Goal: Task Accomplishment & Management: Complete application form

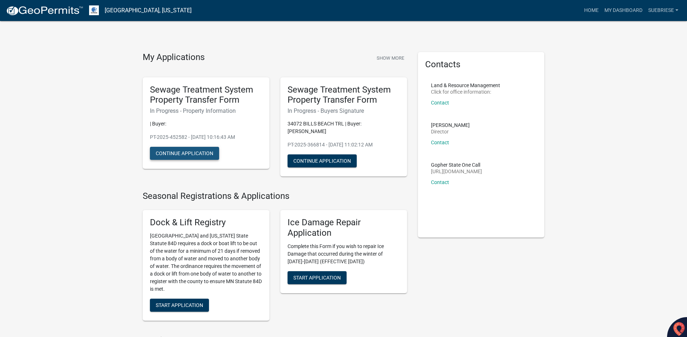
click at [199, 153] on button "Continue Application" at bounding box center [184, 153] width 69 height 13
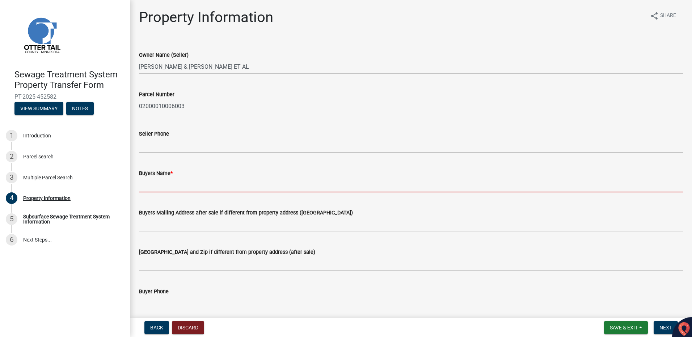
click at [180, 180] on input "Buyers Name *" at bounding box center [411, 185] width 545 height 15
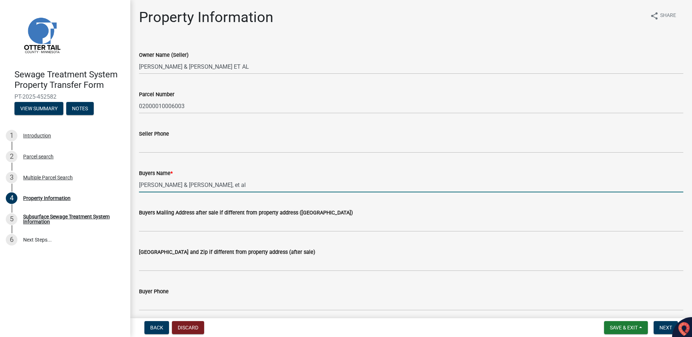
type input "Paul & Barbara Haberman, et al"
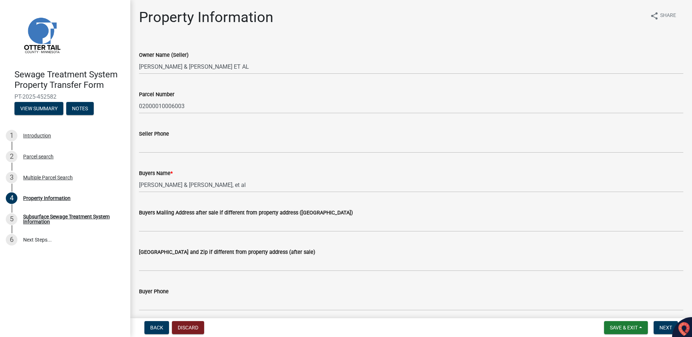
click at [166, 214] on label "Buyers Mailing Address after sale if different from property address ([GEOGRAPH…" at bounding box center [246, 213] width 214 height 5
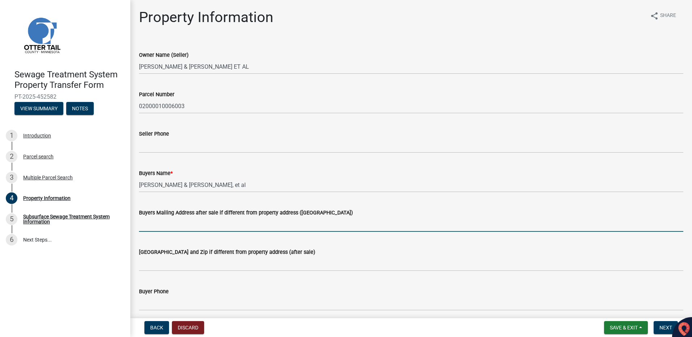
click at [166, 217] on input "Buyers Mailing Address after sale if different from property address ([GEOGRAPH…" at bounding box center [411, 224] width 545 height 15
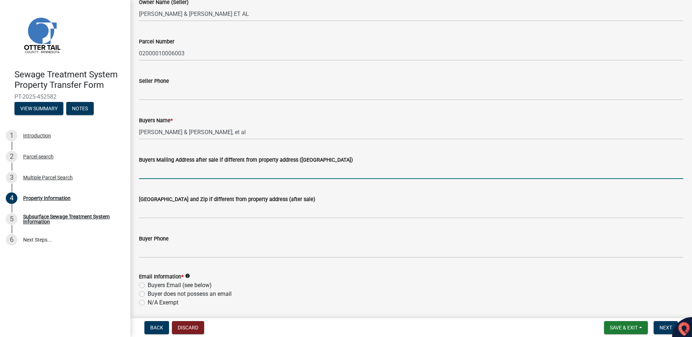
scroll to position [74, 0]
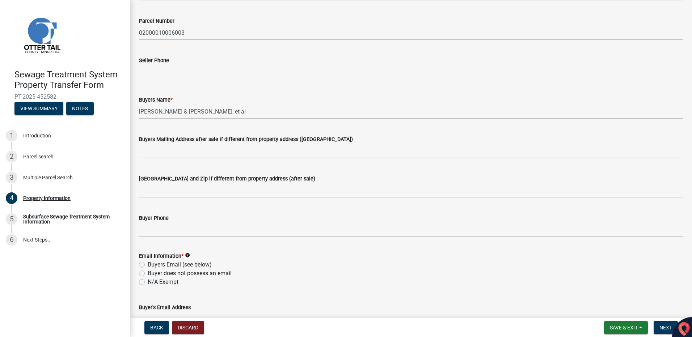
click at [148, 274] on label "Buyer does not possess an email" at bounding box center [190, 273] width 84 height 9
click at [148, 274] on input "Buyer does not possess an email" at bounding box center [150, 271] width 5 height 5
radio input "true"
drag, startPoint x: 144, startPoint y: 274, endPoint x: 469, endPoint y: 209, distance: 331.6
click at [469, 209] on div "Buyer Phone" at bounding box center [411, 221] width 545 height 34
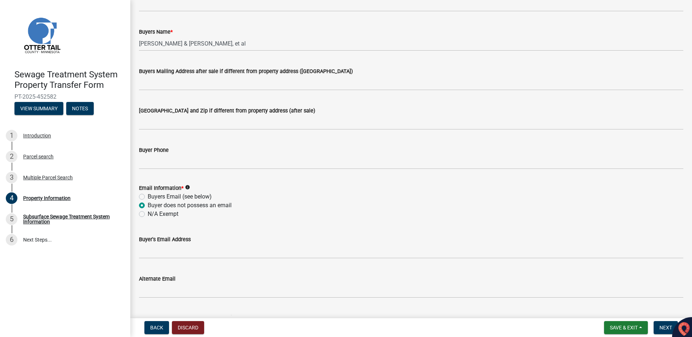
scroll to position [141, 0]
click at [29, 109] on button "View Summary" at bounding box center [38, 108] width 49 height 13
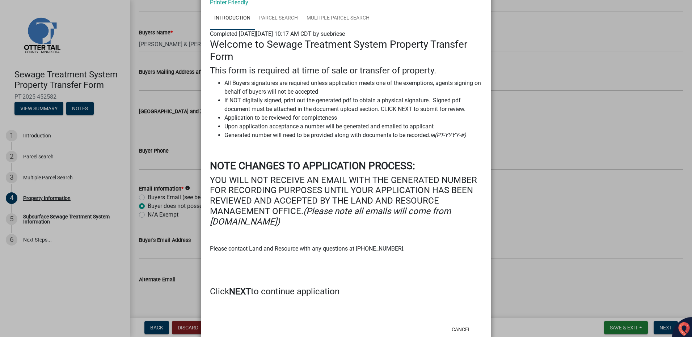
scroll to position [61, 0]
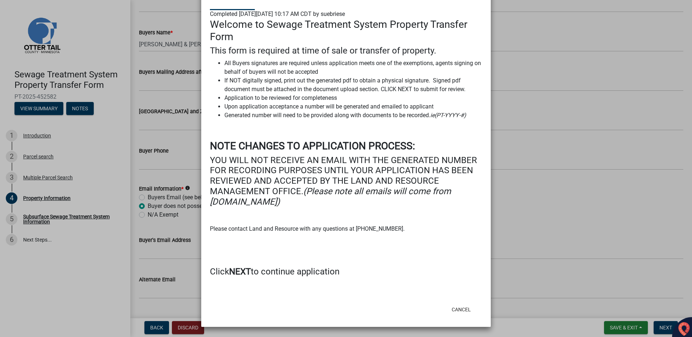
click at [226, 272] on h4 "Click NEXT to continue application" at bounding box center [346, 272] width 272 height 11
click at [239, 272] on strong "NEXT" at bounding box center [240, 272] width 22 height 10
click at [240, 268] on strong "NEXT" at bounding box center [240, 272] width 22 height 10
click at [400, 253] on div "Welcome to Sewage Treatment System Property Transfer Form This form is required…" at bounding box center [346, 147] width 272 height 259
drag, startPoint x: 535, startPoint y: 78, endPoint x: 422, endPoint y: 82, distance: 113.1
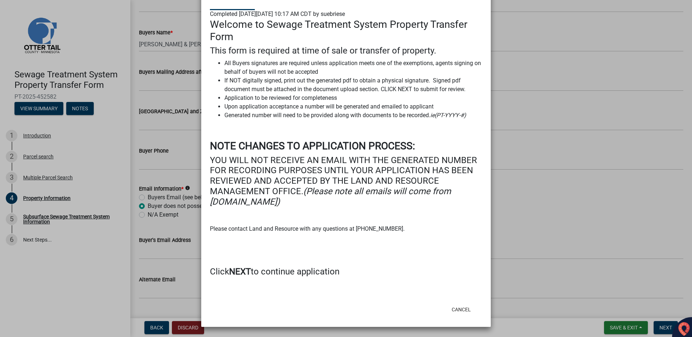
click at [534, 78] on ngb-modal-window "Summary × Printer Friendly Introduction Parcel search Multiple Parcel Search Co…" at bounding box center [346, 168] width 692 height 337
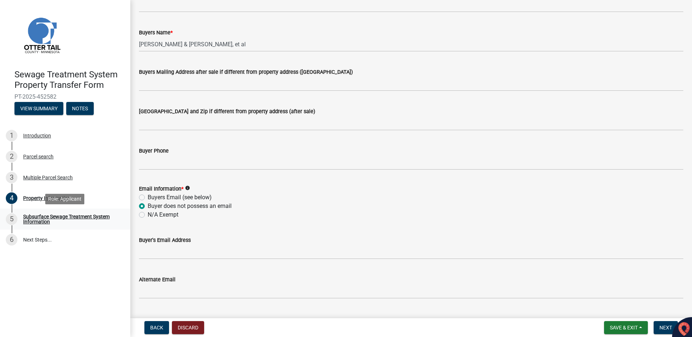
click at [39, 219] on div "Subsurface Sewage Treatment System Information" at bounding box center [71, 219] width 96 height 10
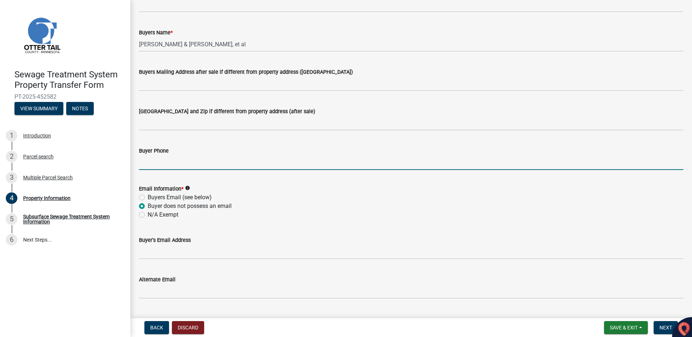
drag, startPoint x: 39, startPoint y: 219, endPoint x: 355, endPoint y: 156, distance: 322.3
click at [355, 156] on input "Buyer Phone" at bounding box center [411, 162] width 545 height 15
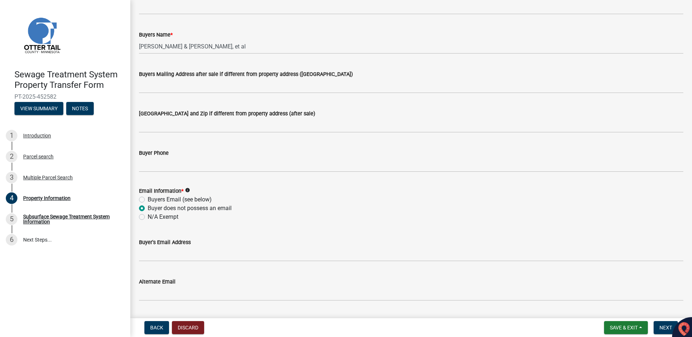
click at [303, 152] on div "Buyer Phone" at bounding box center [411, 153] width 545 height 9
click at [38, 238] on link "6 Next Steps..." at bounding box center [65, 240] width 130 height 21
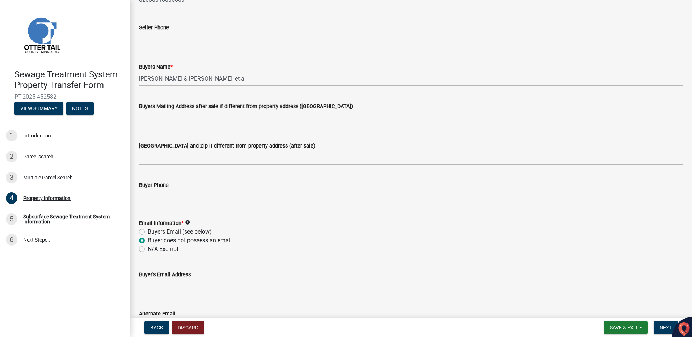
scroll to position [0, 0]
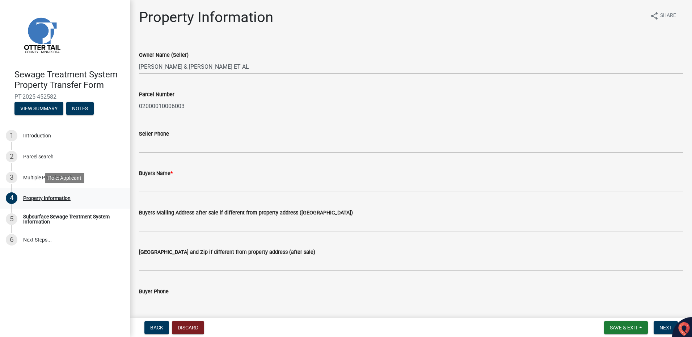
click at [42, 198] on div "Property Information" at bounding box center [46, 198] width 47 height 5
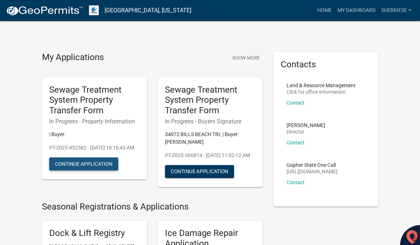
click at [68, 169] on button "Continue Application" at bounding box center [83, 164] width 69 height 13
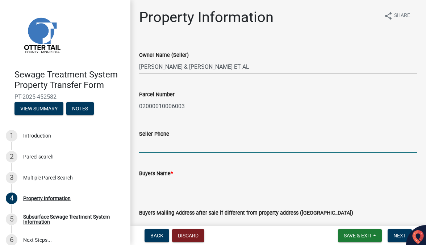
click at [169, 147] on input "Seller Phone" at bounding box center [278, 145] width 278 height 15
type input "[PHONE_NUMBER]"
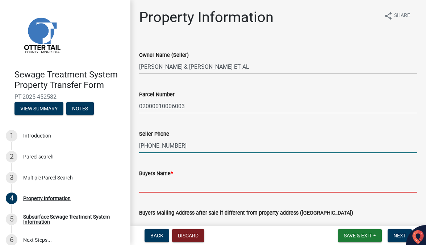
click at [158, 186] on input "Buyers Name *" at bounding box center [278, 185] width 278 height 15
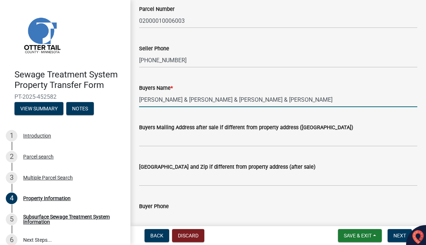
scroll to position [92, 0]
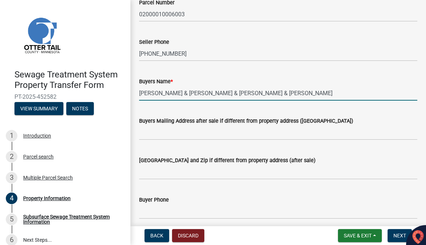
type input "[PERSON_NAME] & [PERSON_NAME] & [PERSON_NAME] & [PERSON_NAME]"
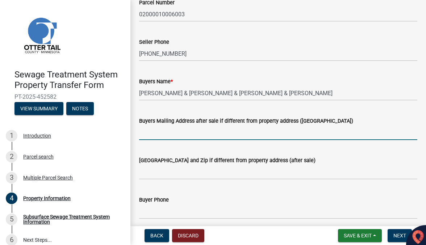
click at [167, 130] on input "Buyers Mailing Address after sale if different from property address ([GEOGRAPH…" at bounding box center [278, 132] width 278 height 15
type input "4106 Mendocino Cir"
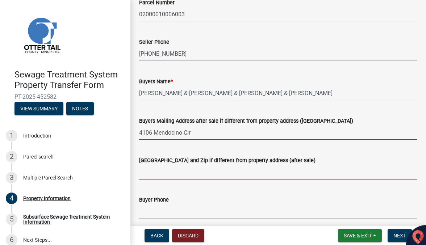
click at [147, 173] on input "[GEOGRAPHIC_DATA] and Zip if different from property address (after sale)" at bounding box center [278, 172] width 278 height 15
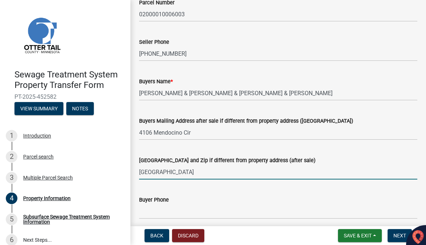
type input "[GEOGRAPHIC_DATA]"
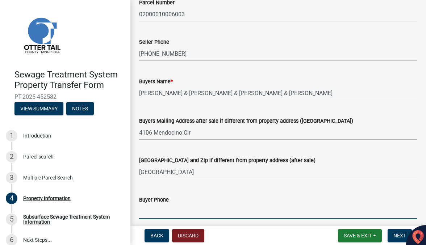
click at [148, 209] on input "Buyer Phone" at bounding box center [278, 211] width 278 height 15
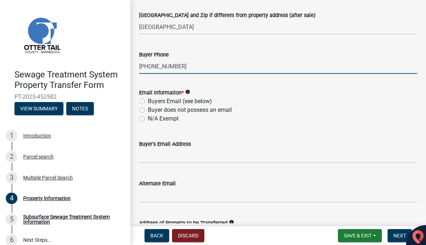
scroll to position [241, 0]
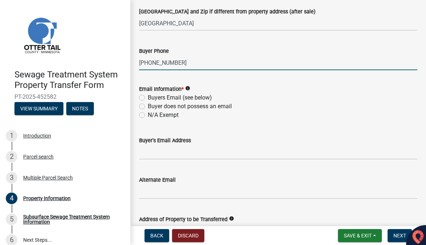
type input "[PHONE_NUMBER]"
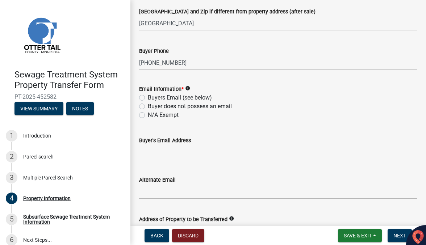
click at [148, 96] on label "Buyers Email (see below)" at bounding box center [180, 97] width 64 height 9
click at [148, 96] on input "Buyers Email (see below)" at bounding box center [150, 95] width 5 height 5
radio input "true"
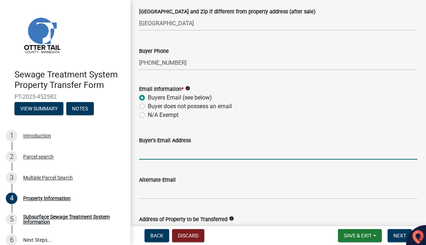
click at [170, 156] on input "Buyer's Email Address" at bounding box center [278, 152] width 278 height 15
type input "b"
click at [148, 105] on label "Buyer does not possess an email" at bounding box center [190, 106] width 84 height 9
click at [148, 105] on input "Buyer does not possess an email" at bounding box center [150, 104] width 5 height 5
radio input "true"
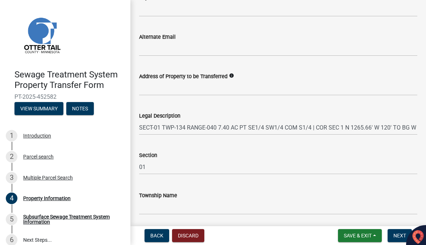
scroll to position [409, 0]
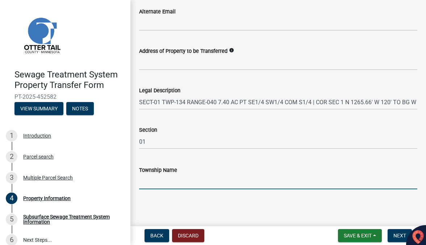
click at [172, 181] on input "Township Name" at bounding box center [278, 182] width 278 height 15
type input "Amor"
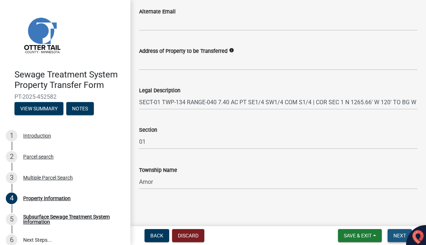
click at [394, 237] on span "Next" at bounding box center [399, 236] width 13 height 6
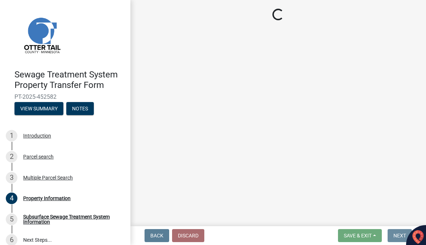
scroll to position [0, 0]
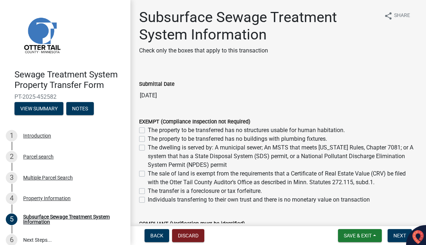
click at [148, 130] on label "The property to be transferred has no structures usable for human habitation." at bounding box center [246, 130] width 197 height 9
click at [148, 130] on input "The property to be transferred has no structures usable for human habitation." at bounding box center [150, 128] width 5 height 5
checkbox input "true"
checkbox input "false"
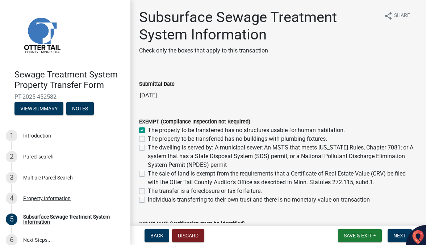
checkbox input "false"
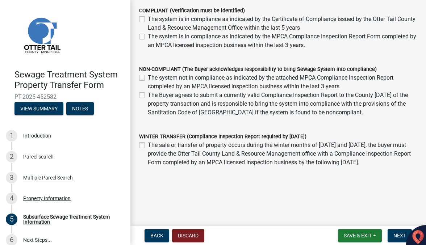
scroll to position [223, 0]
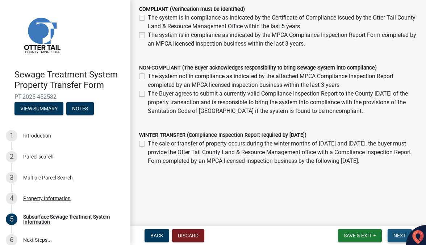
click at [397, 232] on button "Next" at bounding box center [399, 235] width 24 height 13
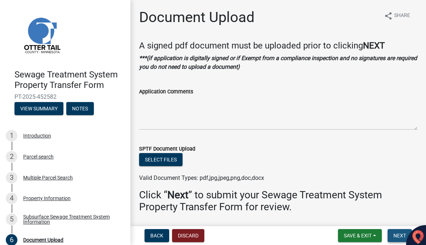
click at [394, 234] on span "Next" at bounding box center [399, 236] width 13 height 6
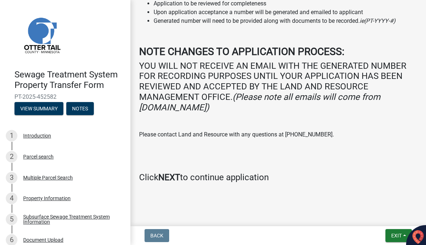
scroll to position [188, 0]
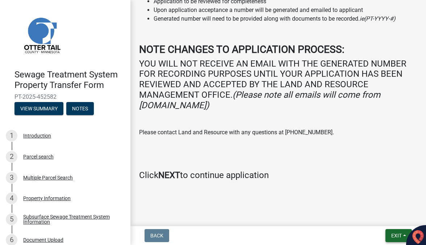
drag, startPoint x: 397, startPoint y: 234, endPoint x: 395, endPoint y: 227, distance: 6.9
click at [397, 233] on span "Exit" at bounding box center [396, 236] width 11 height 6
